Goal: Information Seeking & Learning: Find specific fact

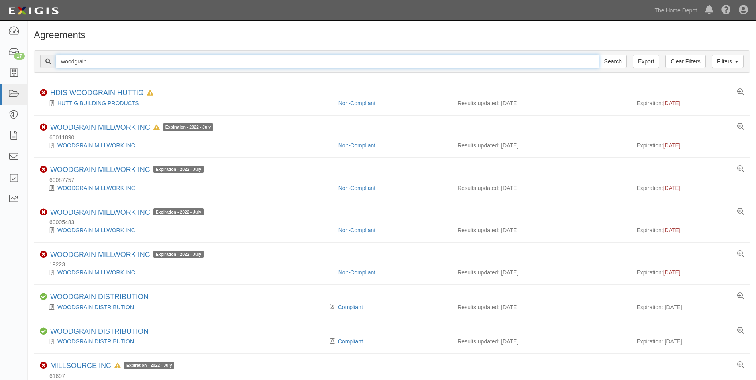
click at [94, 63] on input "woodgrain" at bounding box center [328, 62] width 544 height 14
paste input "60015507"
type input "60015507"
click at [599, 55] on input "Search" at bounding box center [613, 62] width 28 height 14
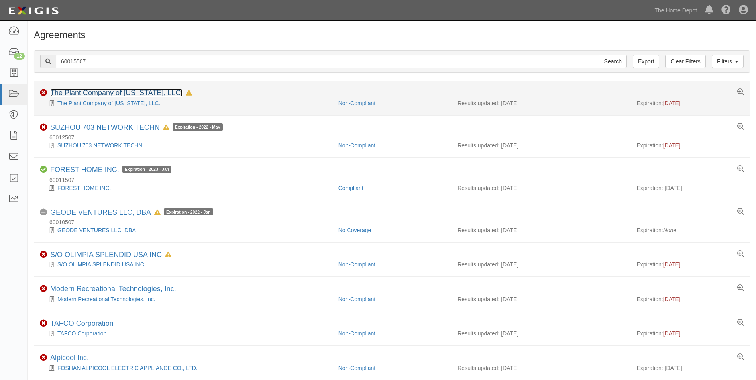
click at [128, 93] on link "The Plant Company of Virginia, LLC." at bounding box center [116, 93] width 132 height 8
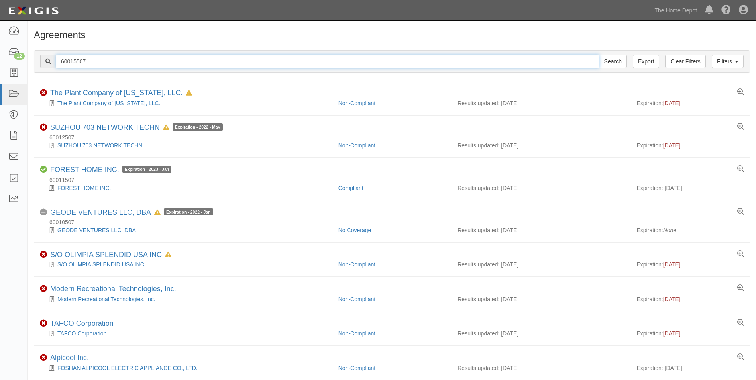
click at [104, 62] on input "60015507" at bounding box center [328, 62] width 544 height 14
type input "The Plant Company"
click at [599, 55] on input "Search" at bounding box center [613, 62] width 28 height 14
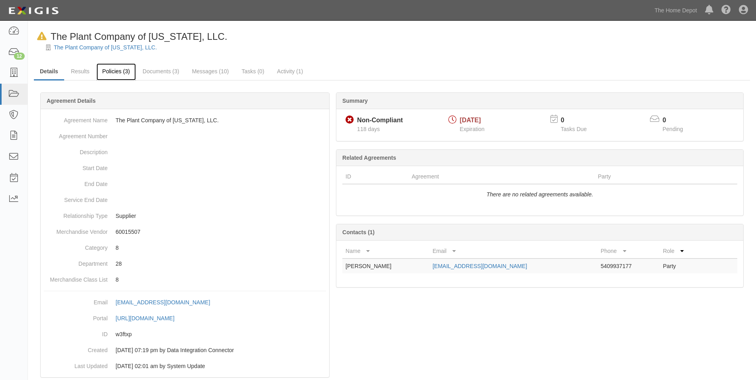
click at [116, 76] on link "Policies (3)" at bounding box center [115, 71] width 39 height 17
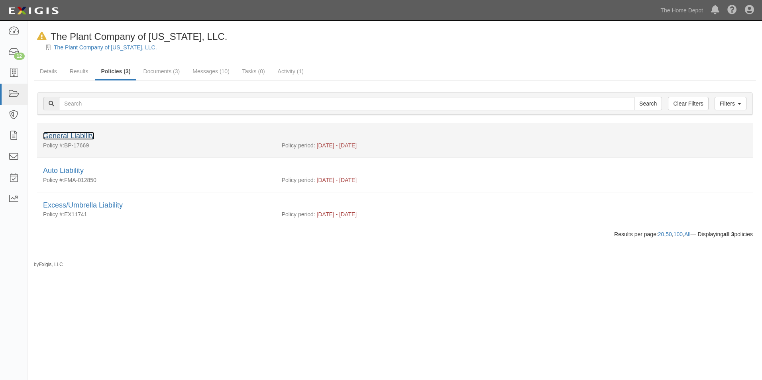
click at [85, 137] on link "General Liability" at bounding box center [68, 136] width 51 height 8
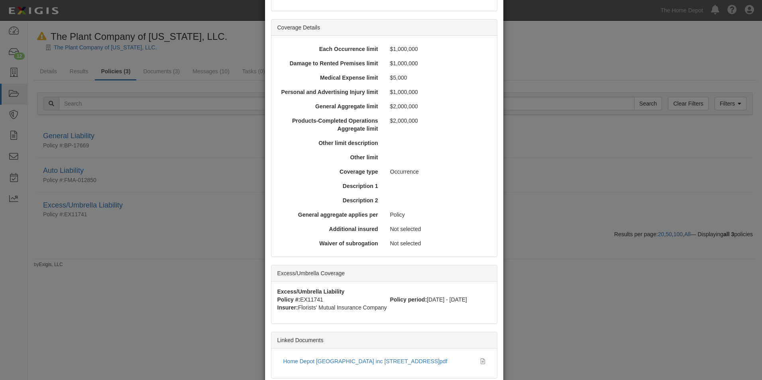
scroll to position [250, 0]
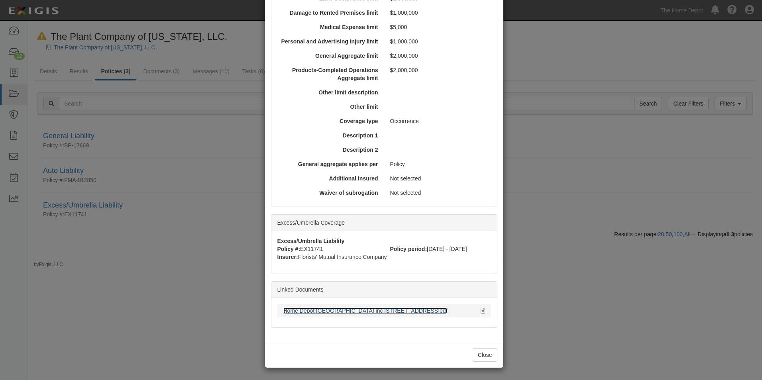
click at [341, 310] on link "Home Depot [GEOGRAPHIC_DATA] inc [STREET_ADDRESS]pdf" at bounding box center [365, 311] width 164 height 6
click at [475, 352] on button "Close" at bounding box center [485, 355] width 25 height 14
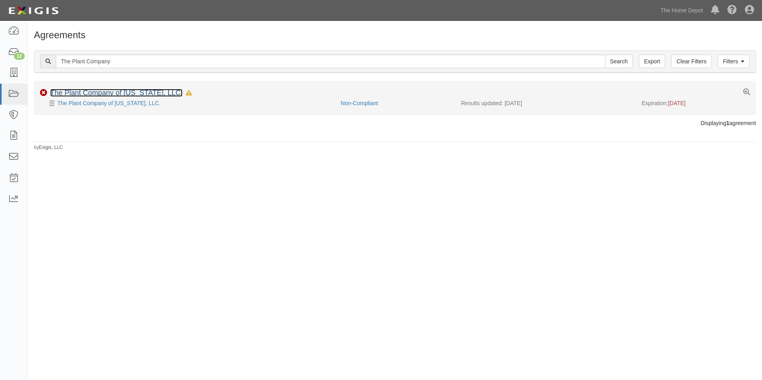
click at [108, 92] on link "The Plant Company of [US_STATE], LLC." at bounding box center [116, 93] width 132 height 8
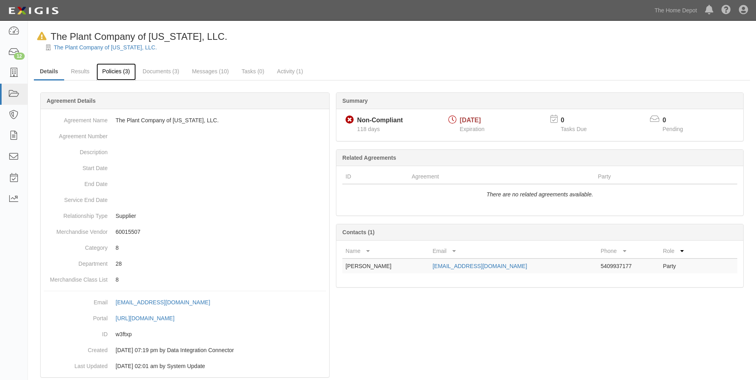
click at [116, 72] on link "Policies (3)" at bounding box center [115, 71] width 39 height 17
